Goal: Information Seeking & Learning: Learn about a topic

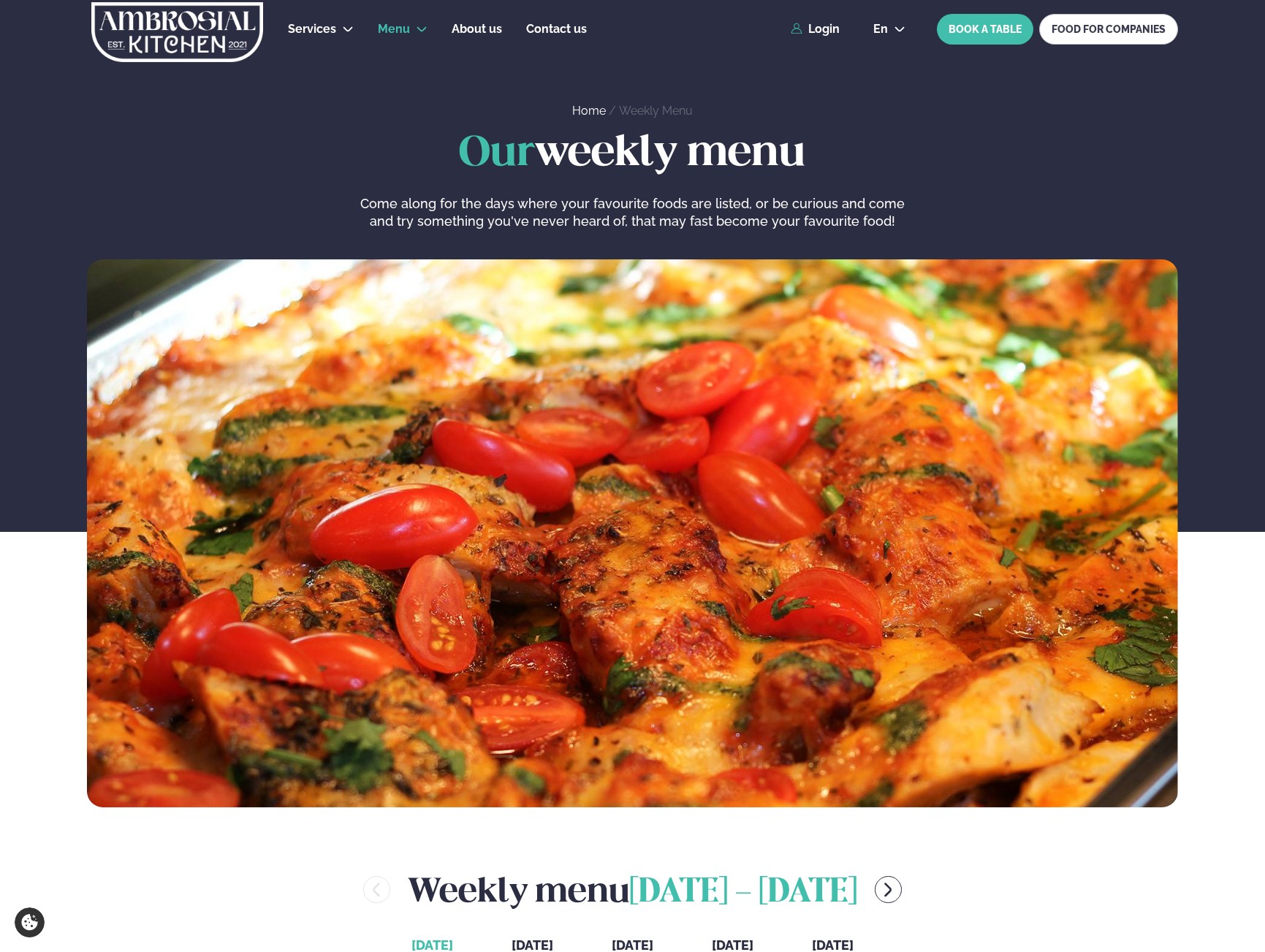
scroll to position [365, 0]
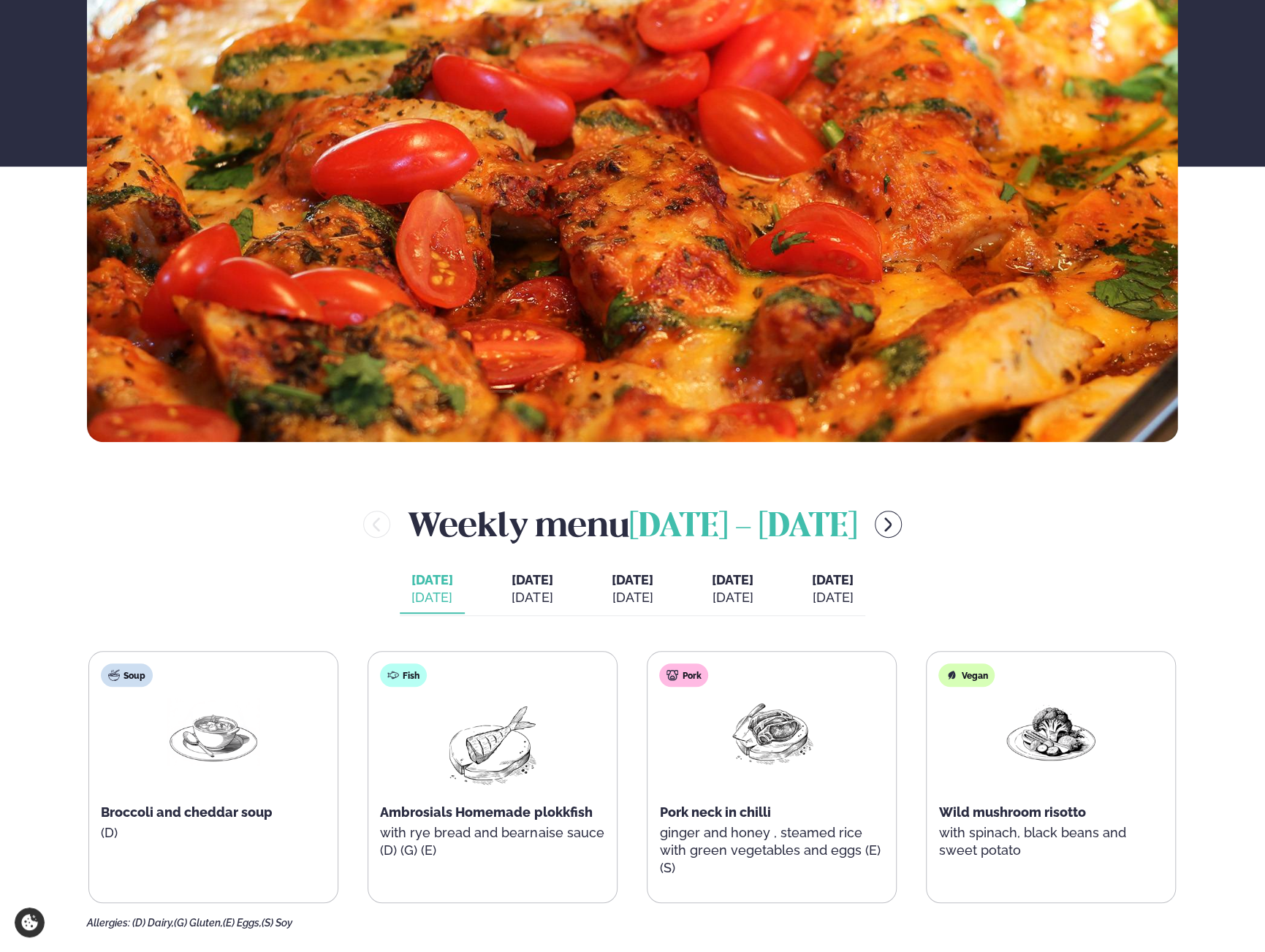
click at [512, 581] on span "[DATE]" at bounding box center [532, 580] width 42 height 15
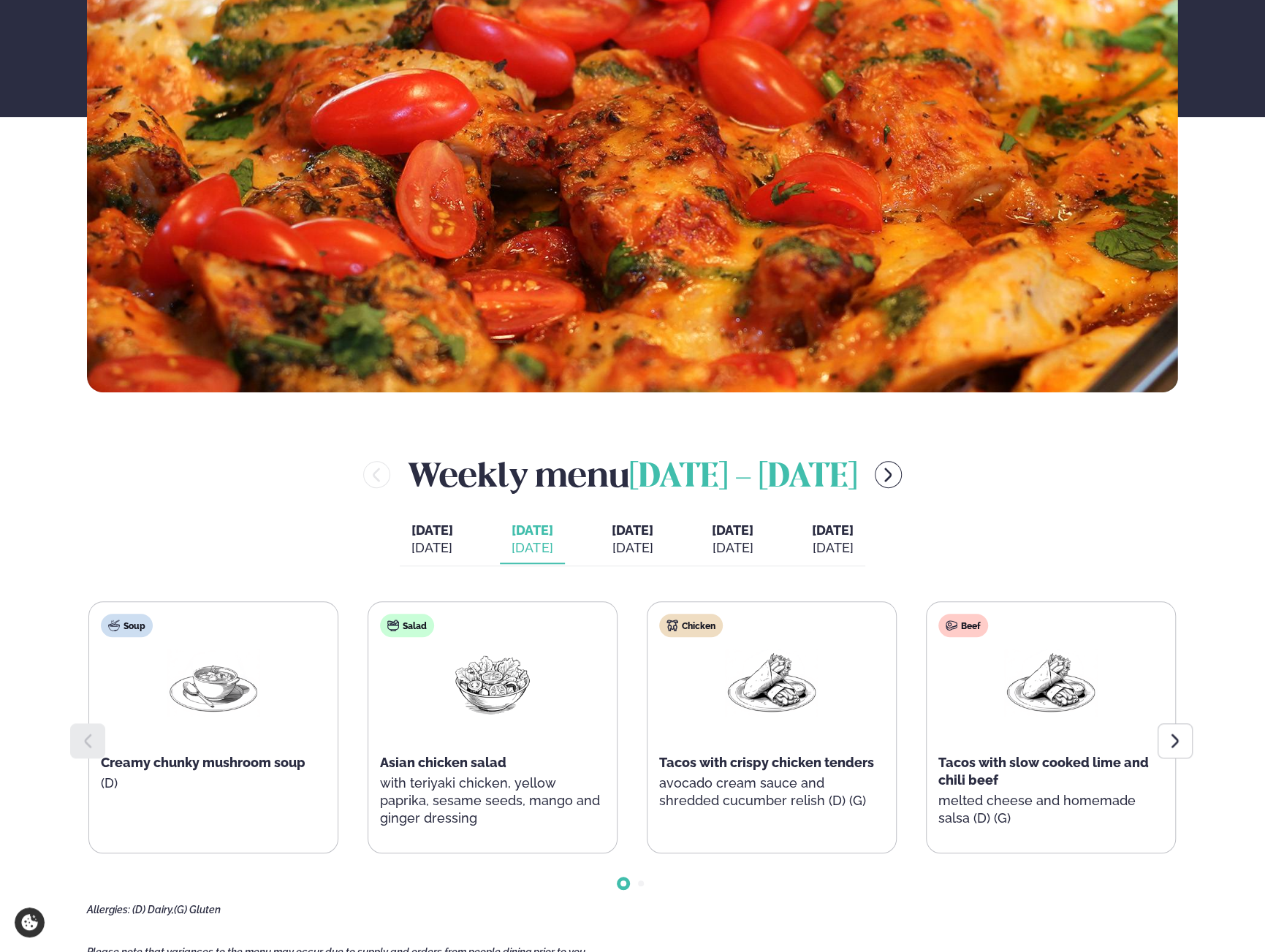
scroll to position [439, 0]
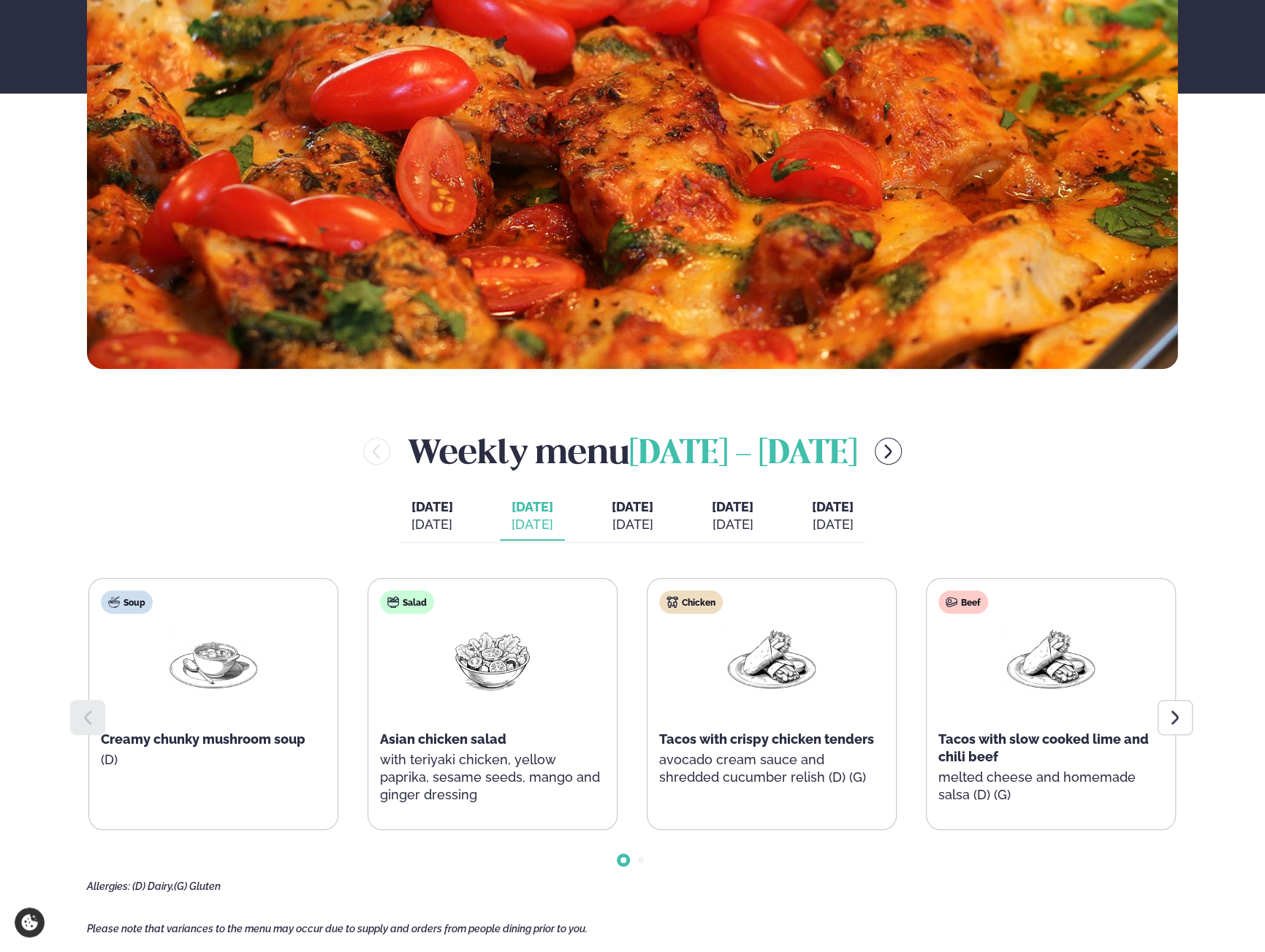
click at [1168, 707] on div at bounding box center [1175, 717] width 35 height 35
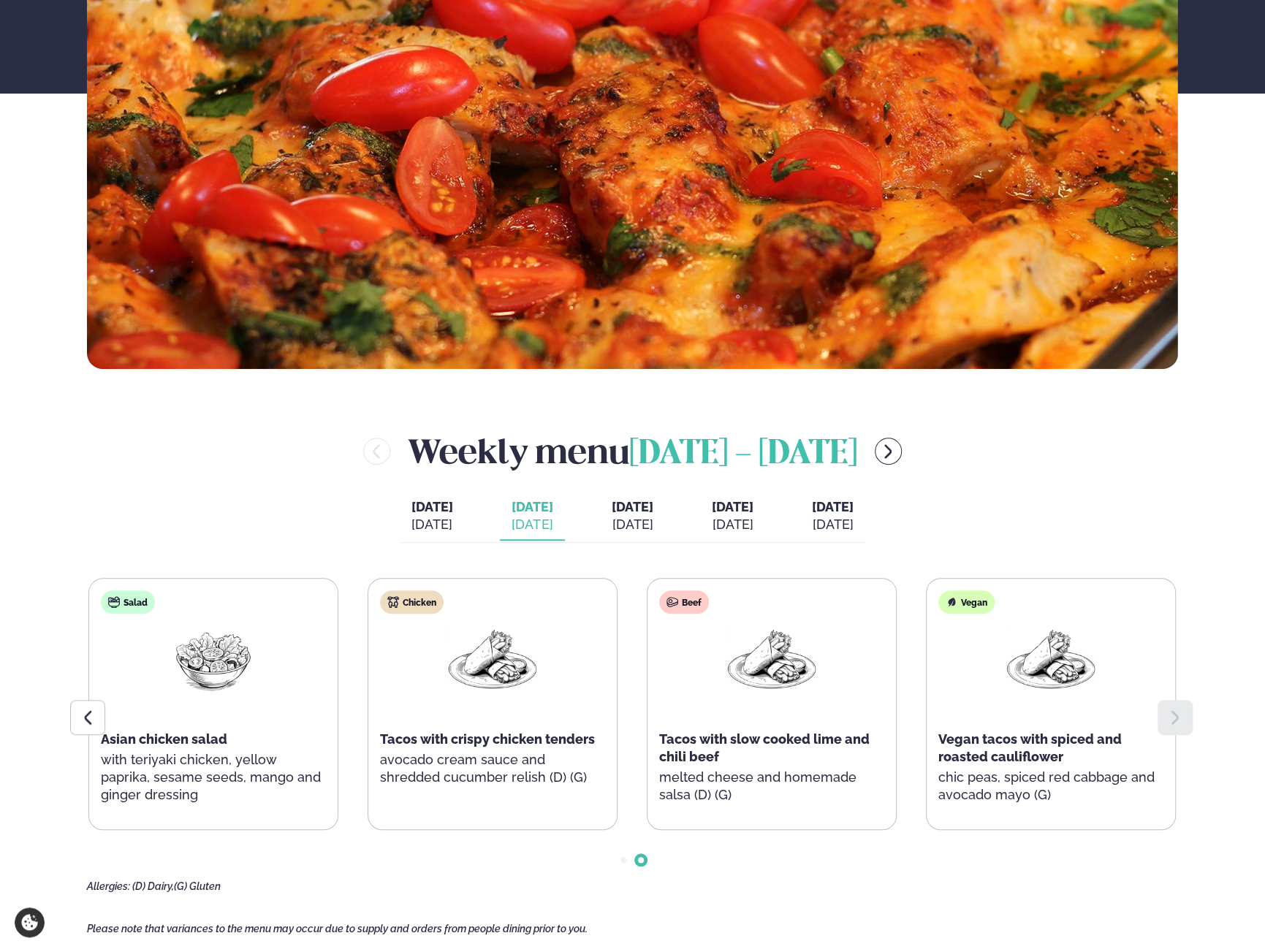
click at [90, 712] on icon at bounding box center [88, 717] width 8 height 14
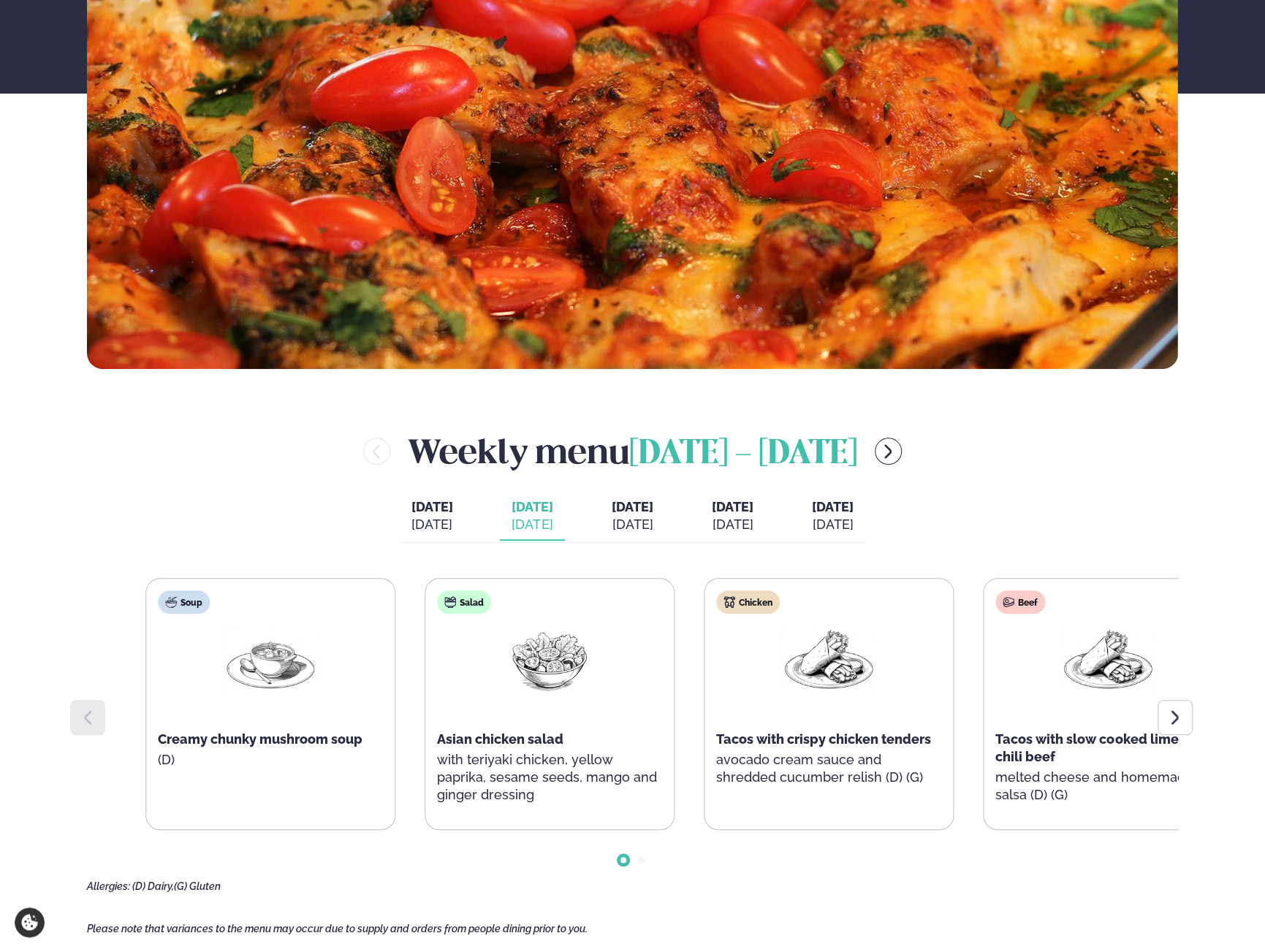
click at [504, 622] on div "Salad Asian chicken salad with teriyaki chicken, yellow paprika, sesame seeds, …" at bounding box center [549, 704] width 248 height 251
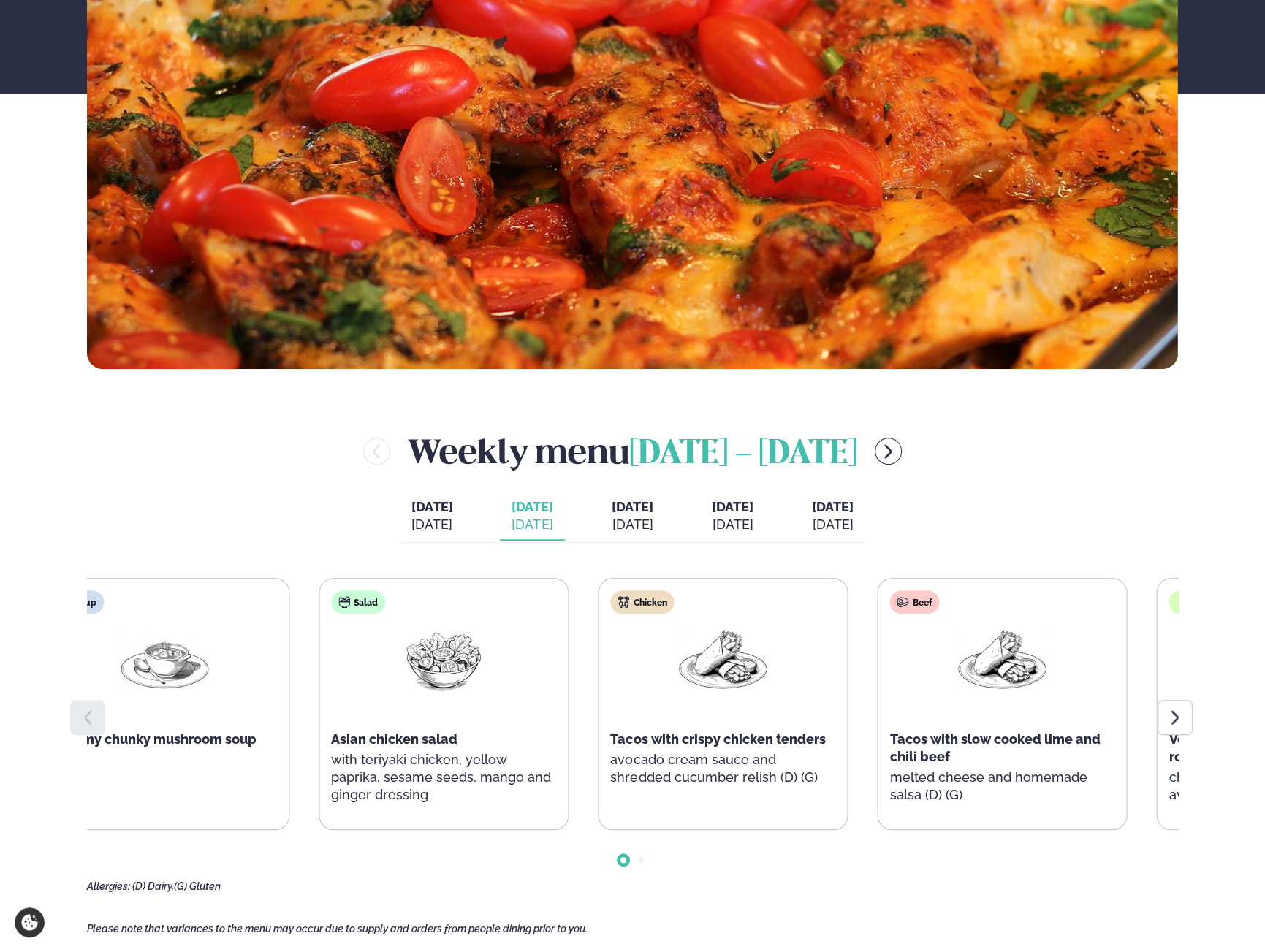
click at [231, 636] on div "Soup Creamy chunky mushroom soup (D) Salad Asian chicken salad with teriyaki ch…" at bounding box center [583, 704] width 1088 height 252
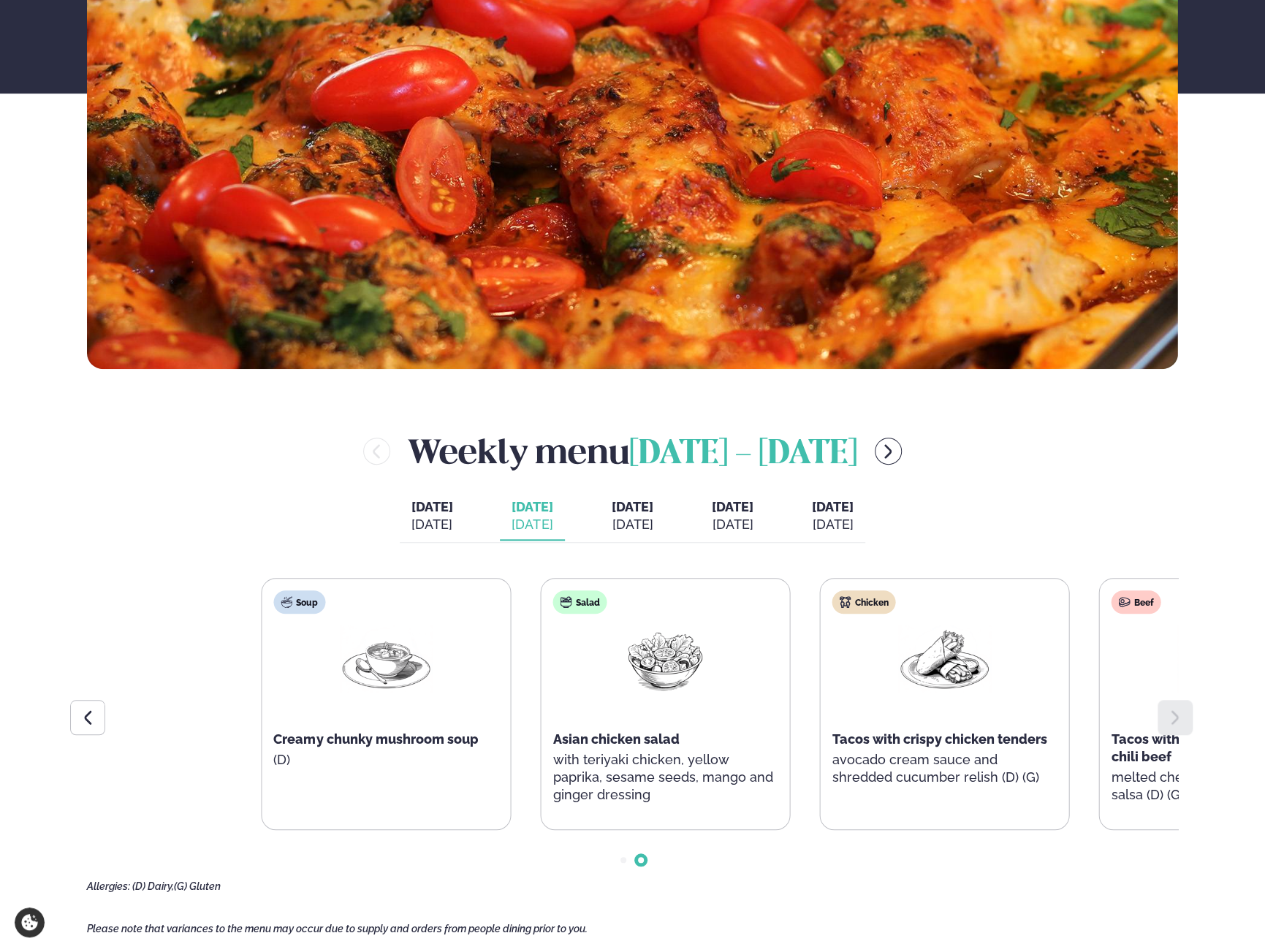
click at [1199, 793] on main "Home / Weekly Menu Our weekly menu Come along for the days where your favourite…" at bounding box center [632, 686] width 1179 height 2249
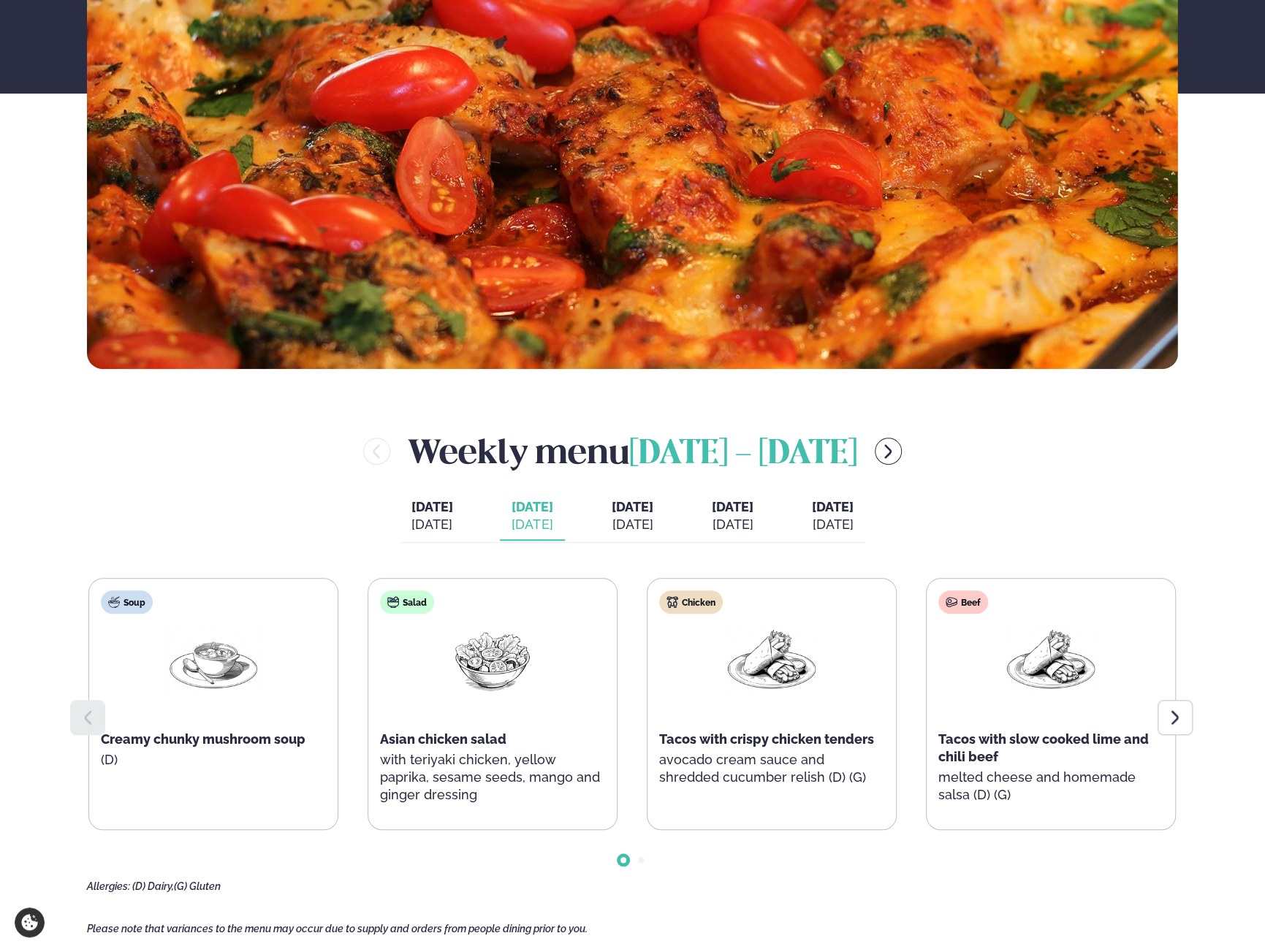
click at [653, 532] on div "[DATE]" at bounding box center [632, 524] width 42 height 17
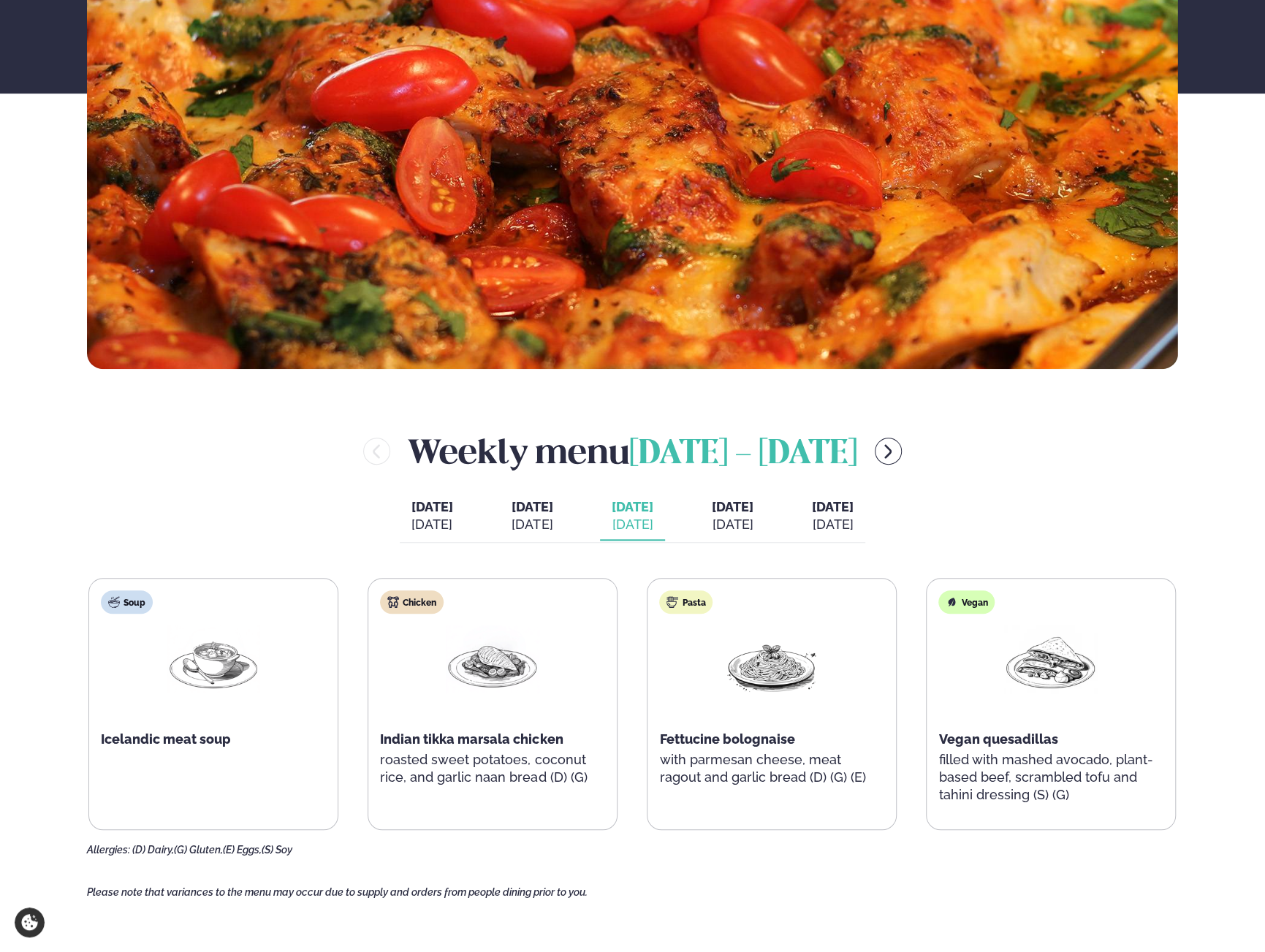
click at [511, 517] on div "[DATE]" at bounding box center [532, 524] width 42 height 17
